Goal: Information Seeking & Learning: Learn about a topic

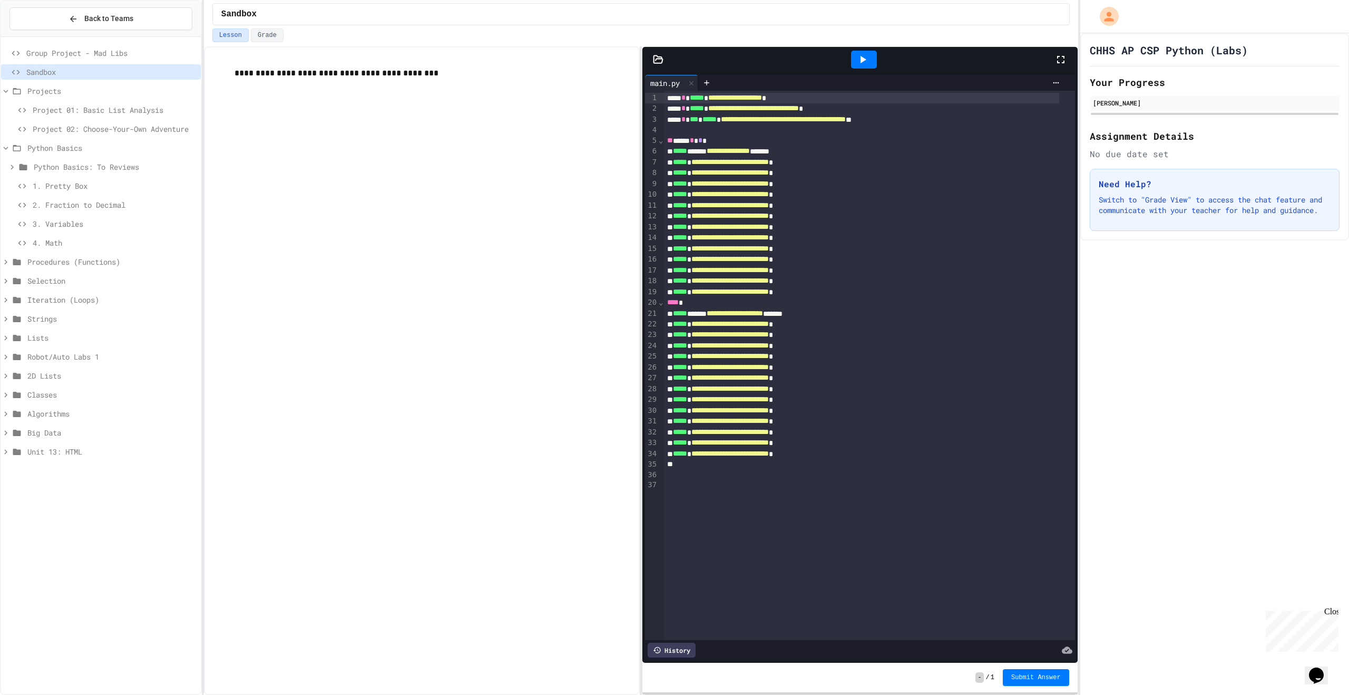
click at [120, 100] on div "Projects" at bounding box center [101, 92] width 200 height 19
click at [64, 103] on div "Project 01: Basic List Analysis" at bounding box center [101, 109] width 200 height 15
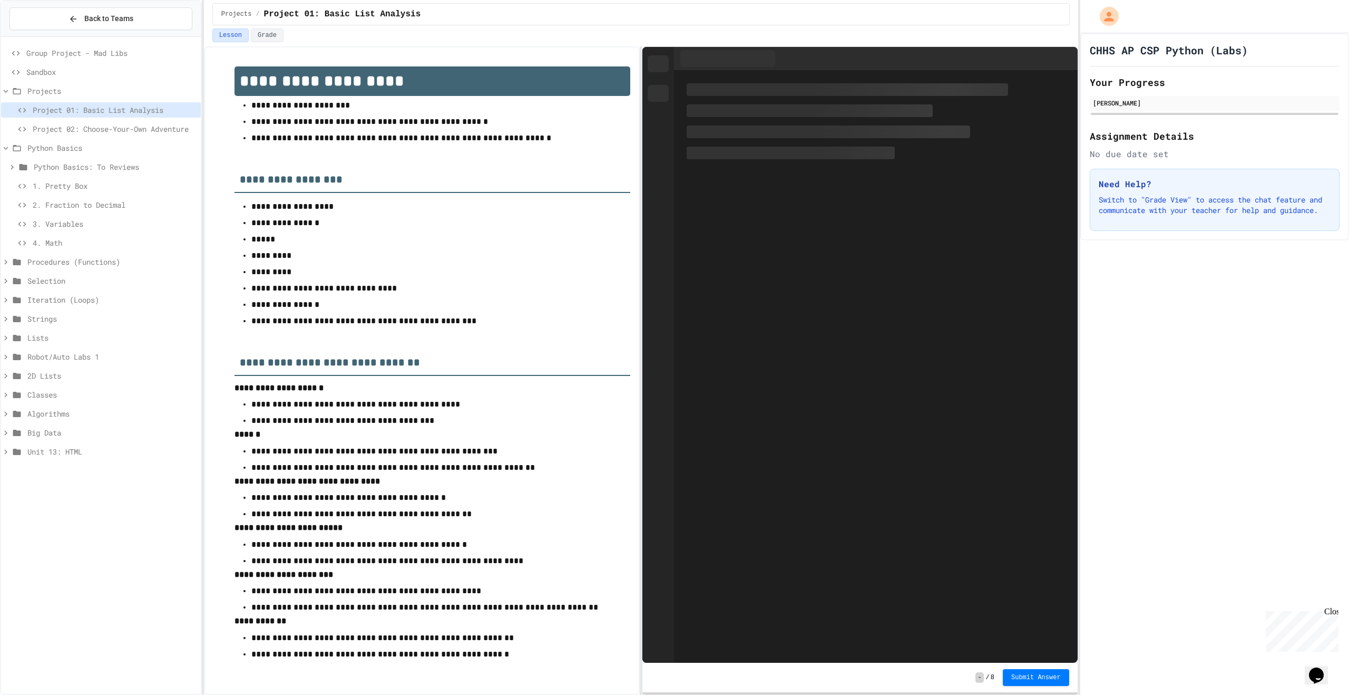
click at [54, 241] on span "4. Math" at bounding box center [115, 242] width 164 height 11
